Goal: Task Accomplishment & Management: Use online tool/utility

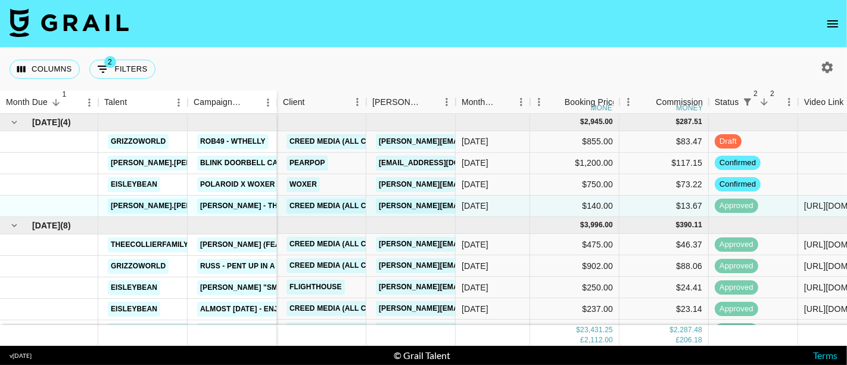
click at [686, 36] on nav at bounding box center [423, 24] width 847 height 48
click at [725, 40] on nav at bounding box center [423, 24] width 847 height 48
drag, startPoint x: 702, startPoint y: 43, endPoint x: 366, endPoint y: 166, distance: 357.5
click at [702, 43] on nav at bounding box center [423, 24] width 847 height 48
click at [691, 37] on nav at bounding box center [423, 24] width 847 height 48
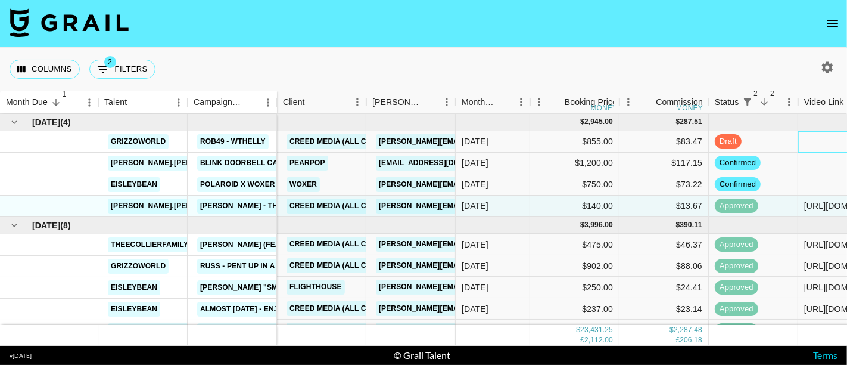
click at [815, 141] on div at bounding box center [842, 141] width 89 height 21
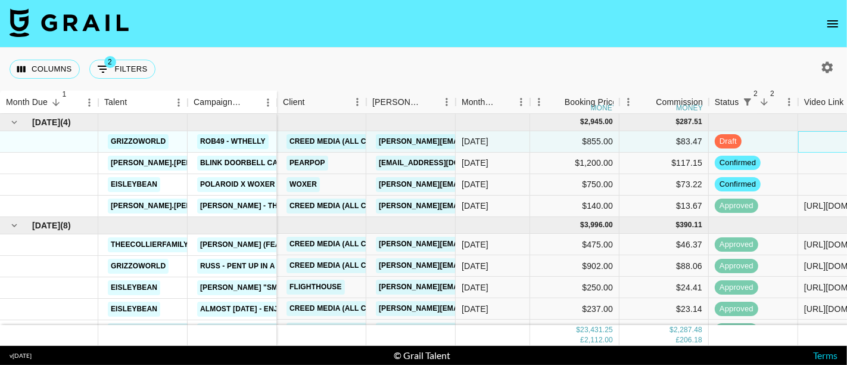
click at [815, 141] on div at bounding box center [842, 141] width 89 height 21
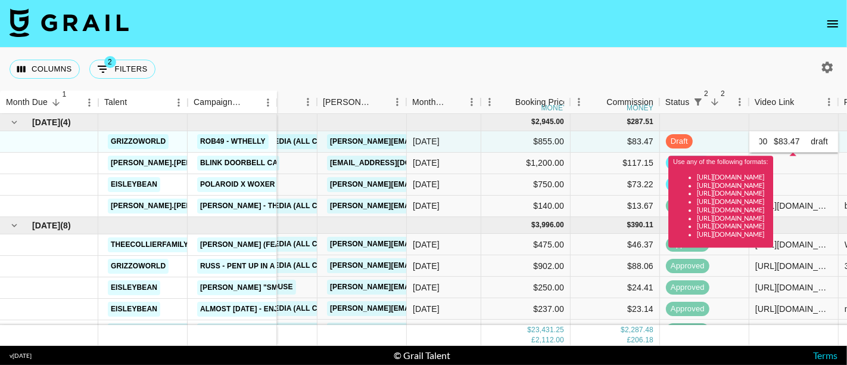
scroll to position [0, 543]
type input "@grizzoworld ROB49 - WTHELLY Creed Media (All Campaigns) 8owz1bY023Tj3WkmugNDmu…"
click at [787, 141] on input "@grizzoworld ROB49 - WTHELLY Creed Media (All Campaigns) 8owz1bY023Tj3WkmugNDmu…" at bounding box center [794, 141] width 88 height 10
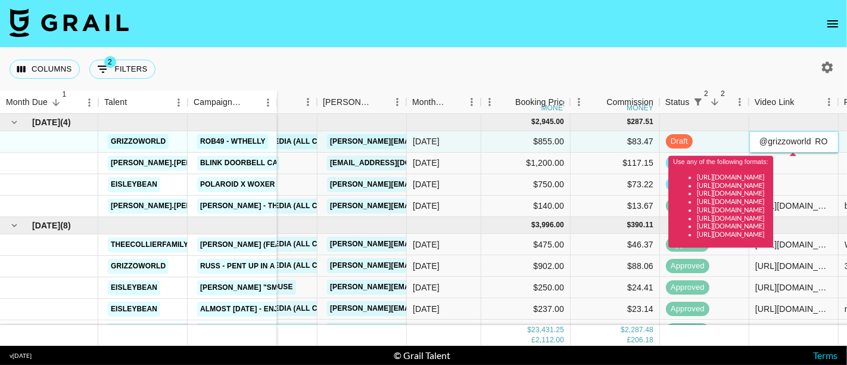
click at [787, 141] on input "@grizzoworld ROB49 - WTHELLY Creed Media (All Campaigns) 8owz1bY023Tj3WkmugNDmu…" at bounding box center [794, 141] width 88 height 10
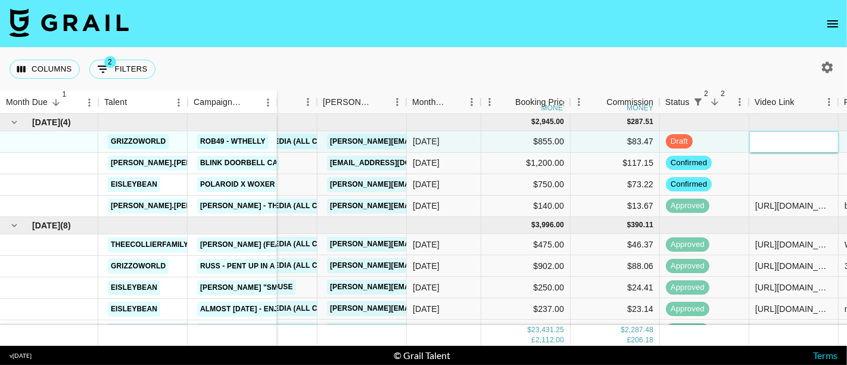
paste input "https://www.instagram.com/reel/DOGrSuOCBpT/?igsh=MWt5endwZmt2MzV6OQ%3D%3D"
type input "https://www.instagram.com/reel/DOGrSuOCBpT/?igsh=MWt5endwZmt2MzV6OQ%3D%3D"
click at [817, 160] on div at bounding box center [793, 163] width 89 height 21
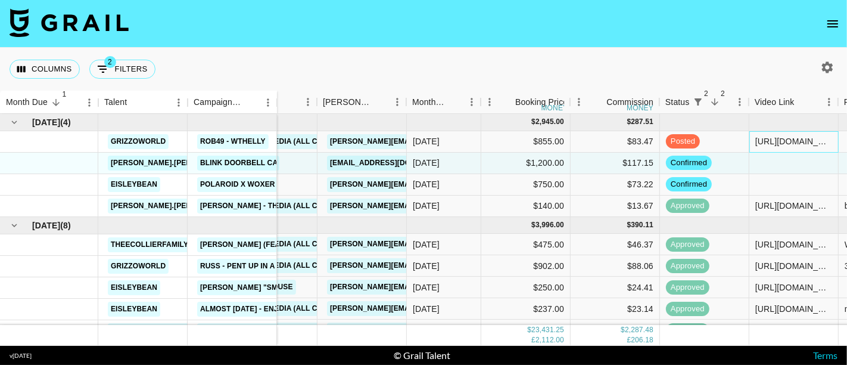
click at [757, 145] on div "https://www.instagram.com/reel/DOGrSuOCBpT/?igsh=MWt5endwZmt2MzV6OQ%3D%3D" at bounding box center [793, 141] width 77 height 12
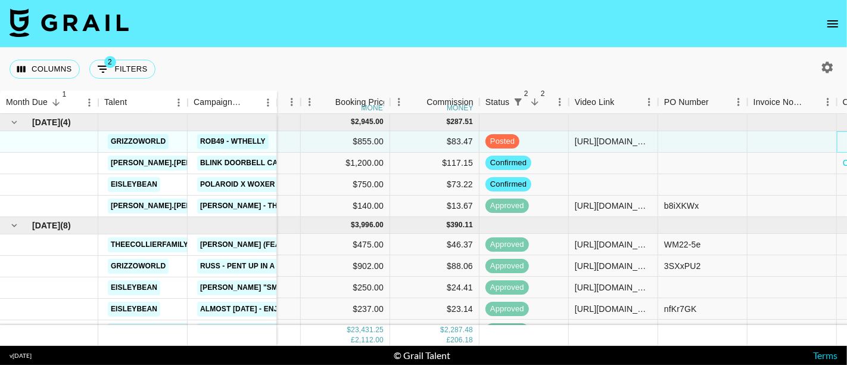
scroll to position [0, 318]
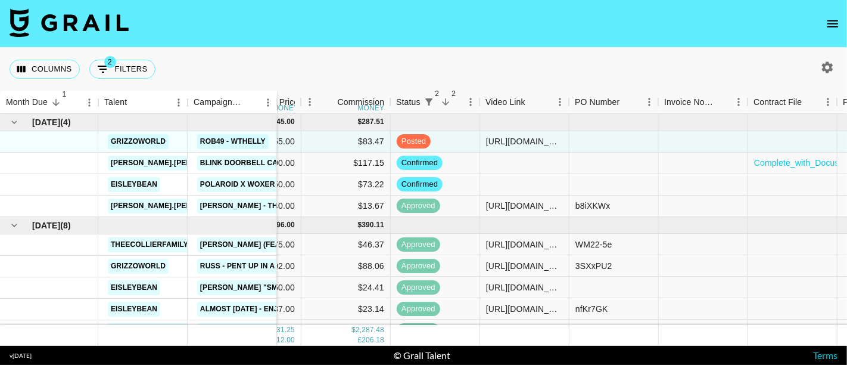
drag, startPoint x: 682, startPoint y: 24, endPoint x: 451, endPoint y: 141, distance: 258.7
click at [682, 24] on nav at bounding box center [423, 24] width 847 height 48
click at [666, 21] on nav at bounding box center [423, 24] width 847 height 48
click at [630, 142] on div at bounding box center [614, 141] width 89 height 21
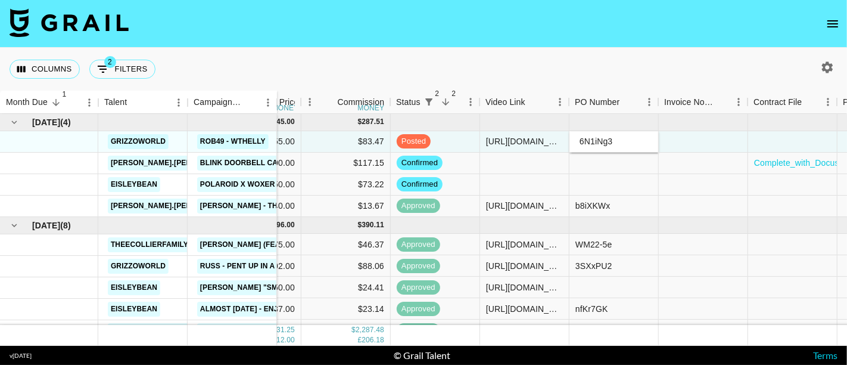
type input "6N1iNg3"
click at [723, 146] on div at bounding box center [703, 141] width 89 height 21
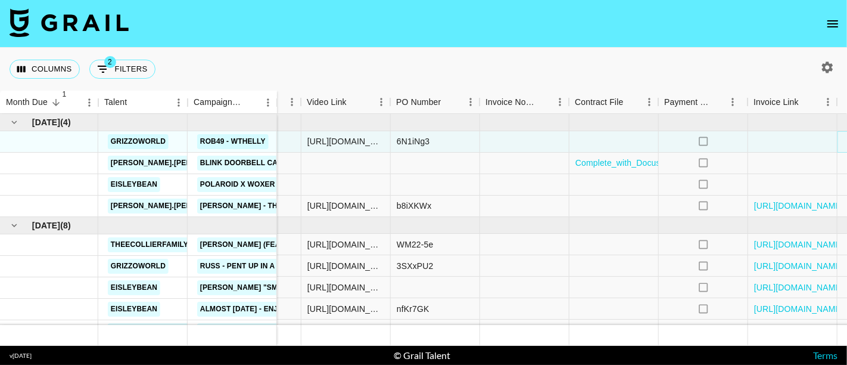
scroll to position [0, 545]
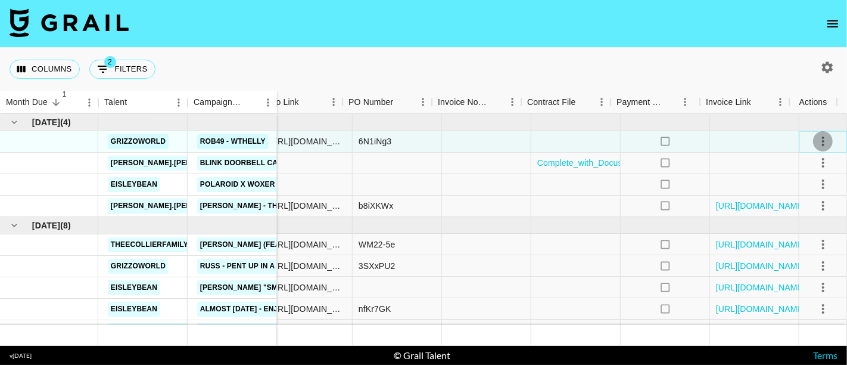
click at [816, 141] on icon "select merge strategy" at bounding box center [823, 141] width 14 height 14
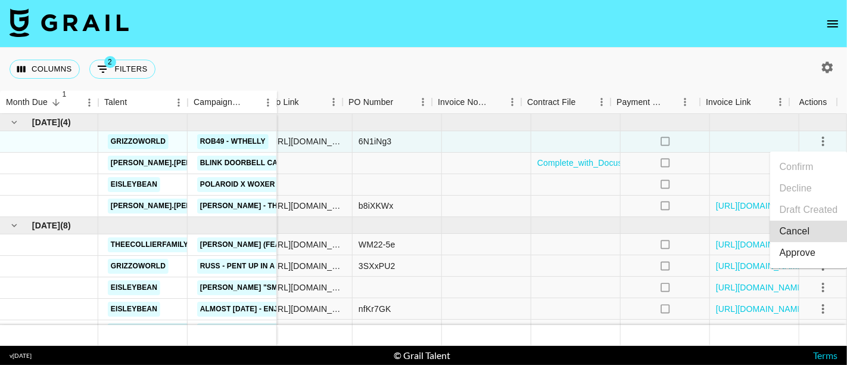
click at [801, 253] on div "Approve" at bounding box center [798, 252] width 36 height 14
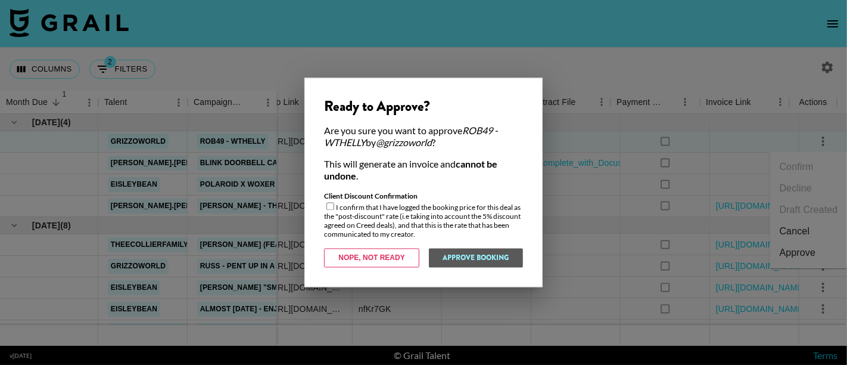
click at [328, 209] on input "checkbox" at bounding box center [330, 207] width 8 height 8
checkbox input "true"
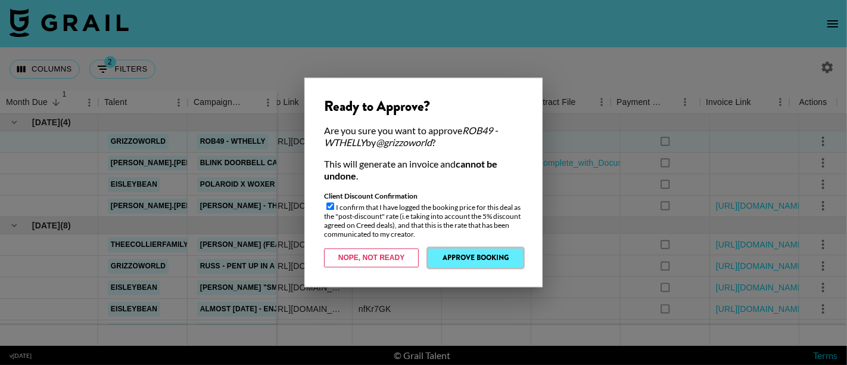
click at [498, 255] on button "Approve Booking" at bounding box center [475, 257] width 95 height 19
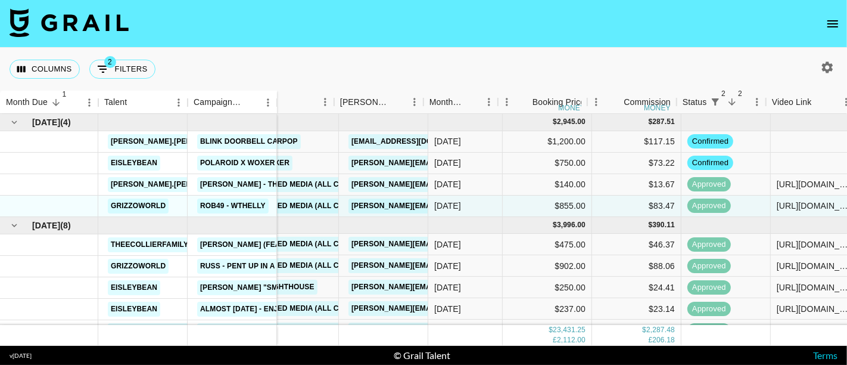
scroll to position [0, 0]
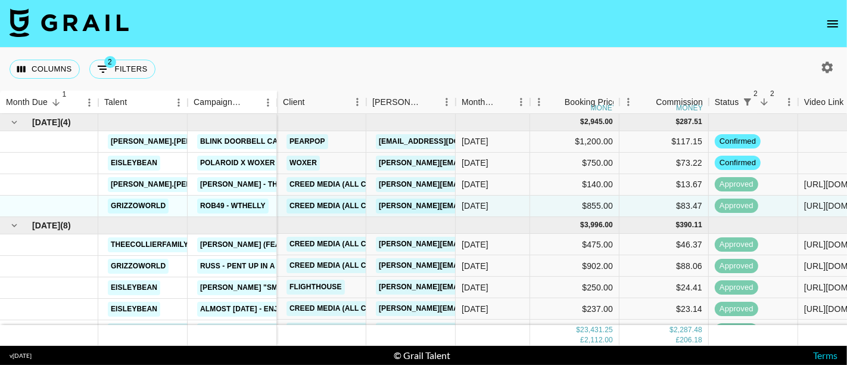
click at [708, 39] on nav at bounding box center [423, 24] width 847 height 48
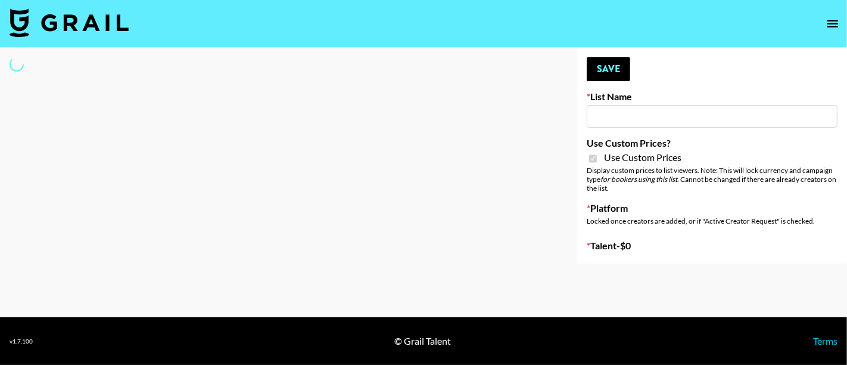
type input "D&B"
checkbox input "true"
select select "Brand"
